Goal: Transaction & Acquisition: Purchase product/service

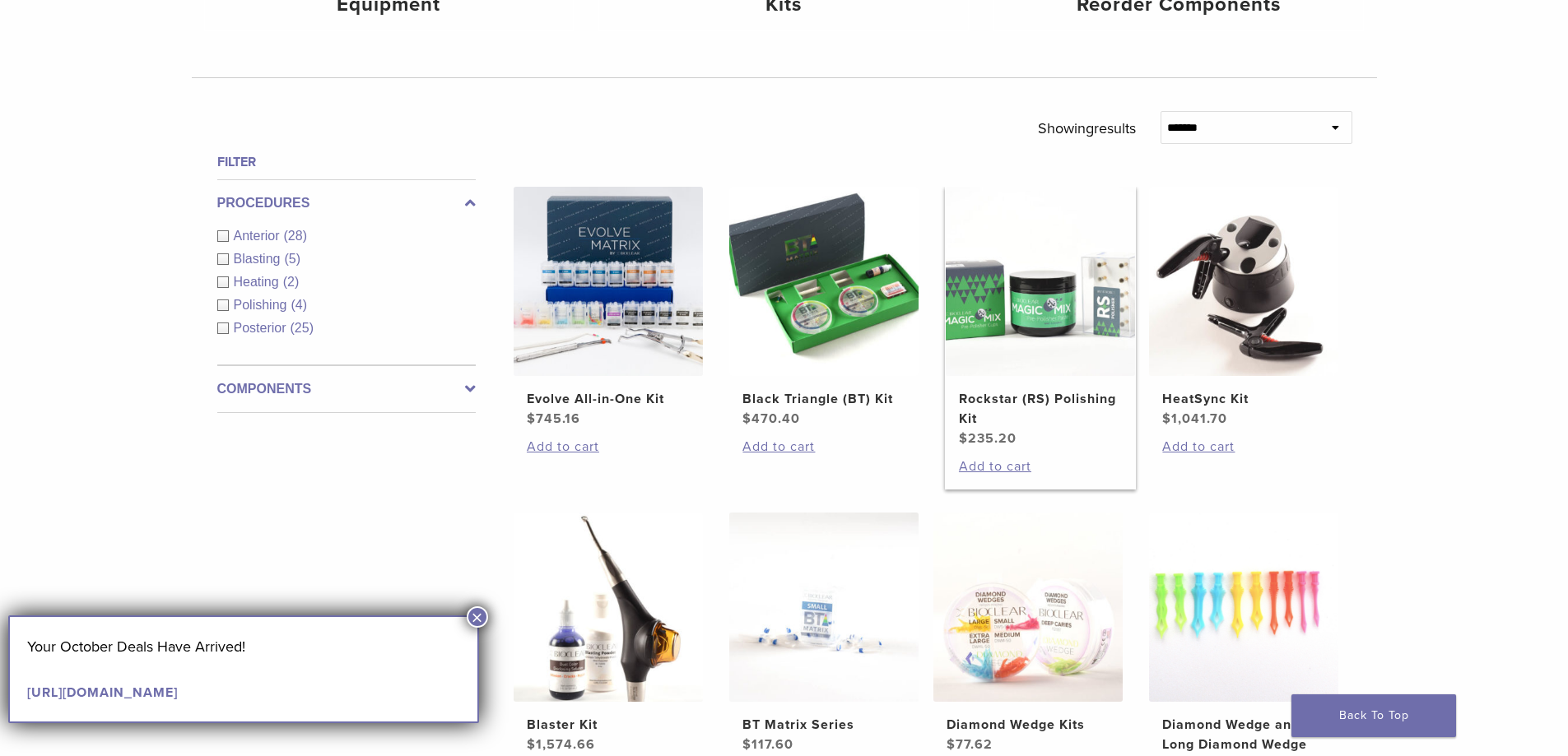
scroll to position [494, 0]
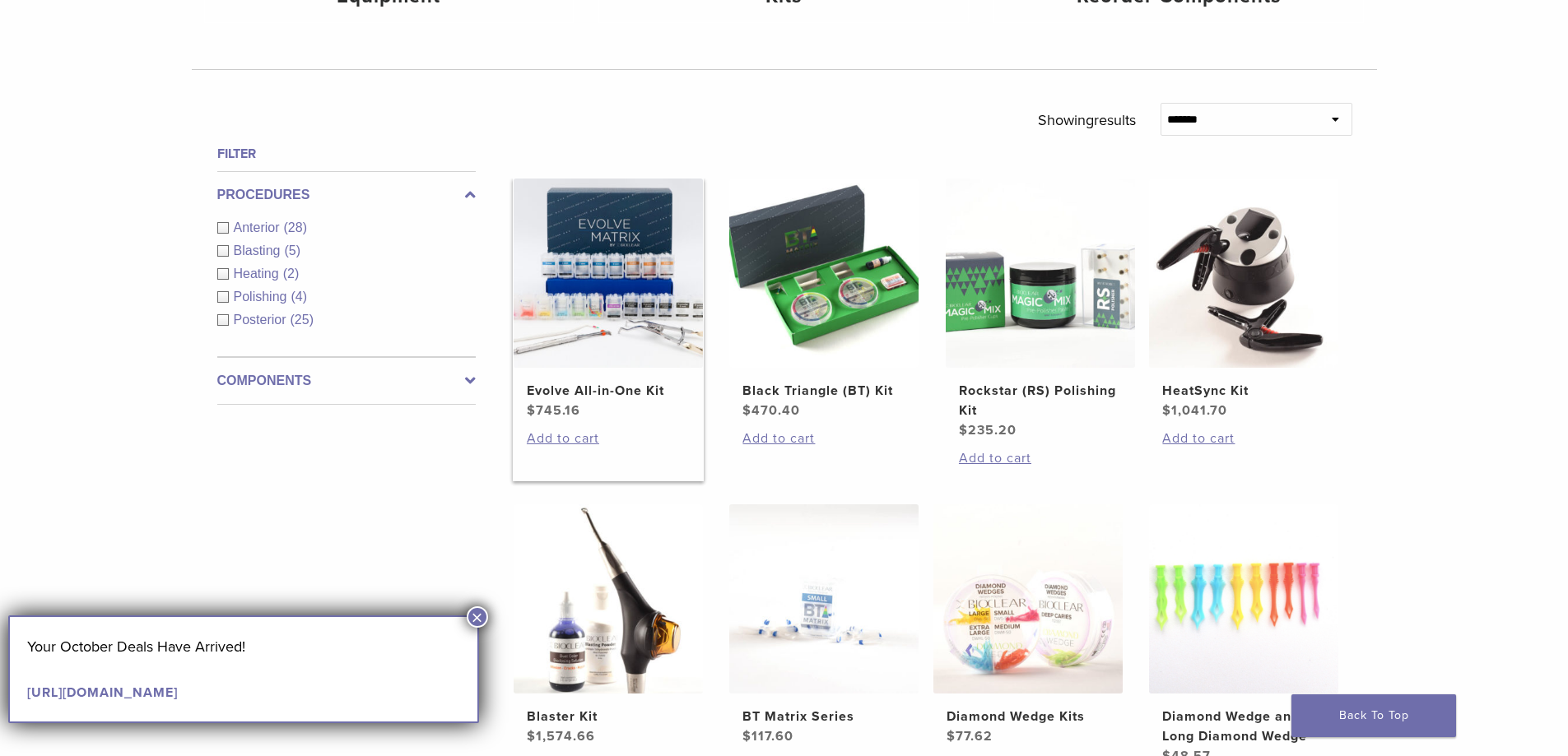
click at [641, 290] on img at bounding box center [608, 273] width 190 height 190
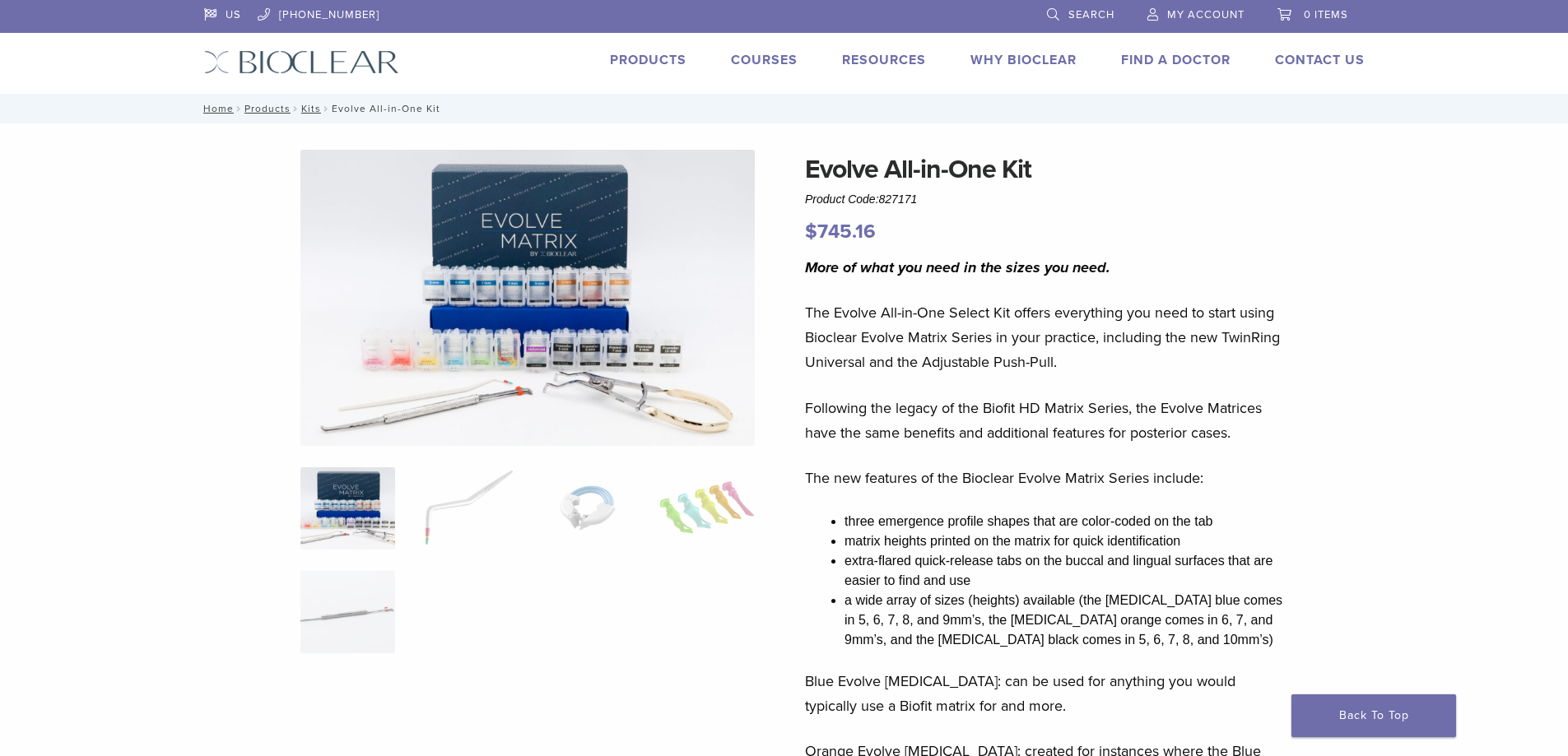
click at [528, 298] on img at bounding box center [528, 297] width 455 height 296
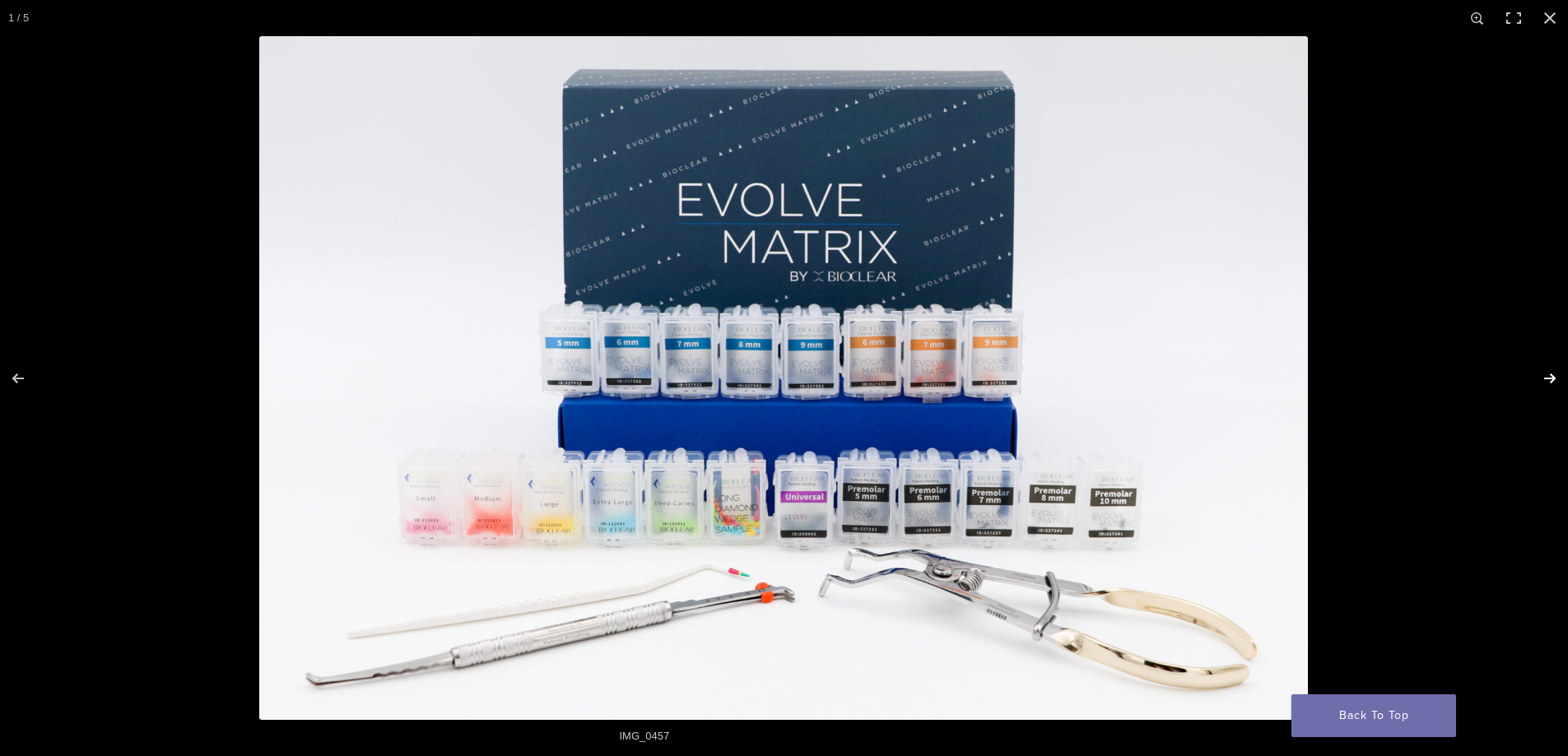
click at [1547, 372] on button "Next (arrow right)" at bounding box center [1539, 378] width 57 height 82
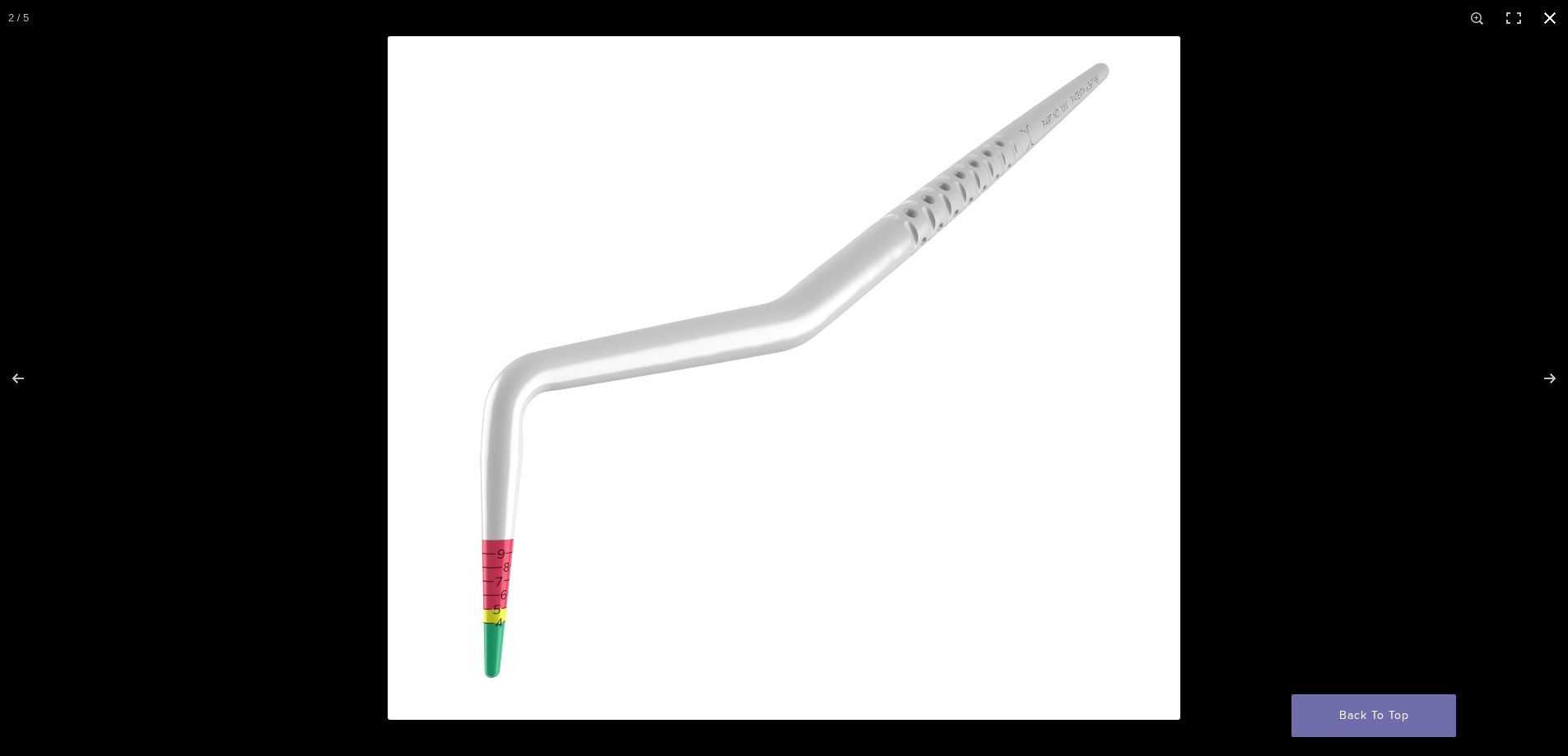
click at [1556, 15] on button "Close (Esc)" at bounding box center [1550, 18] width 36 height 36
